Goal: Navigation & Orientation: Go to known website

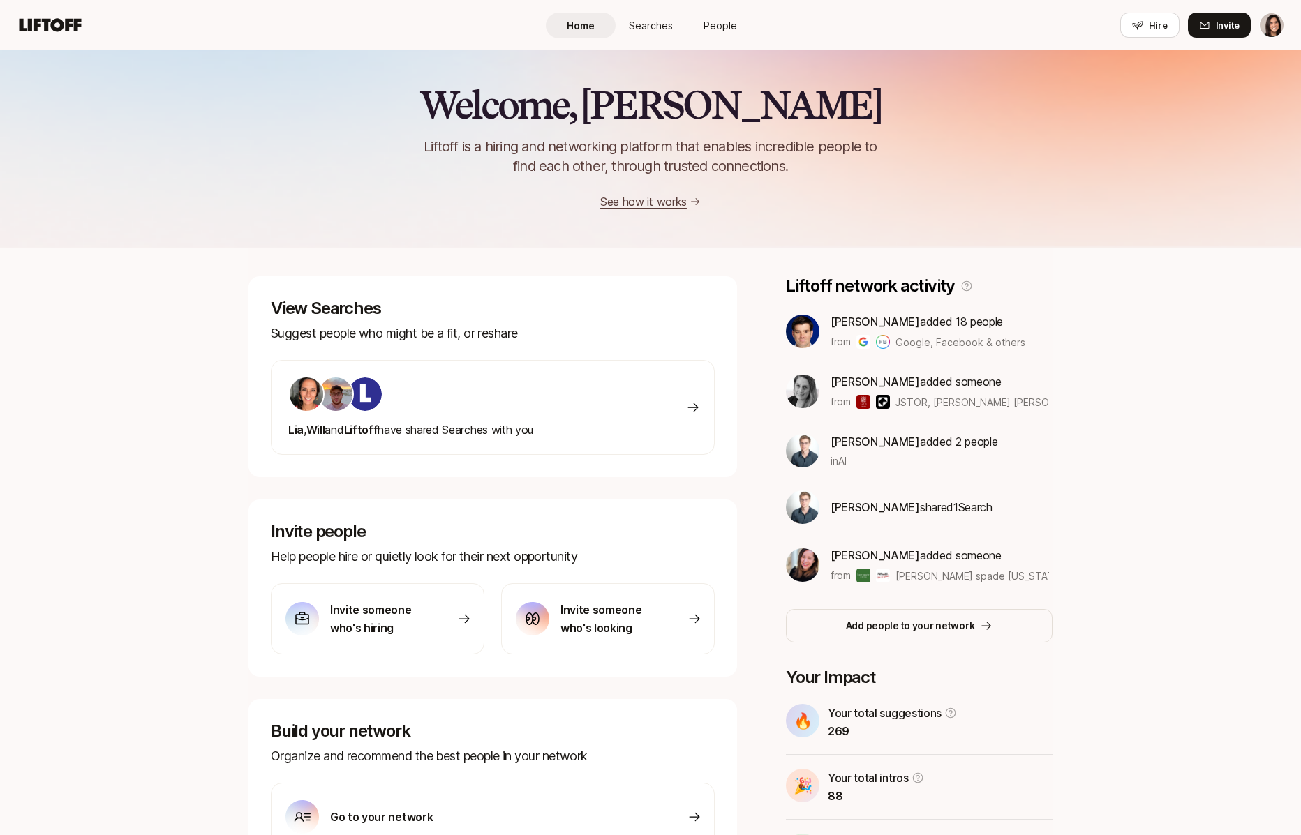
scroll to position [92, 0]
